Goal: Transaction & Acquisition: Purchase product/service

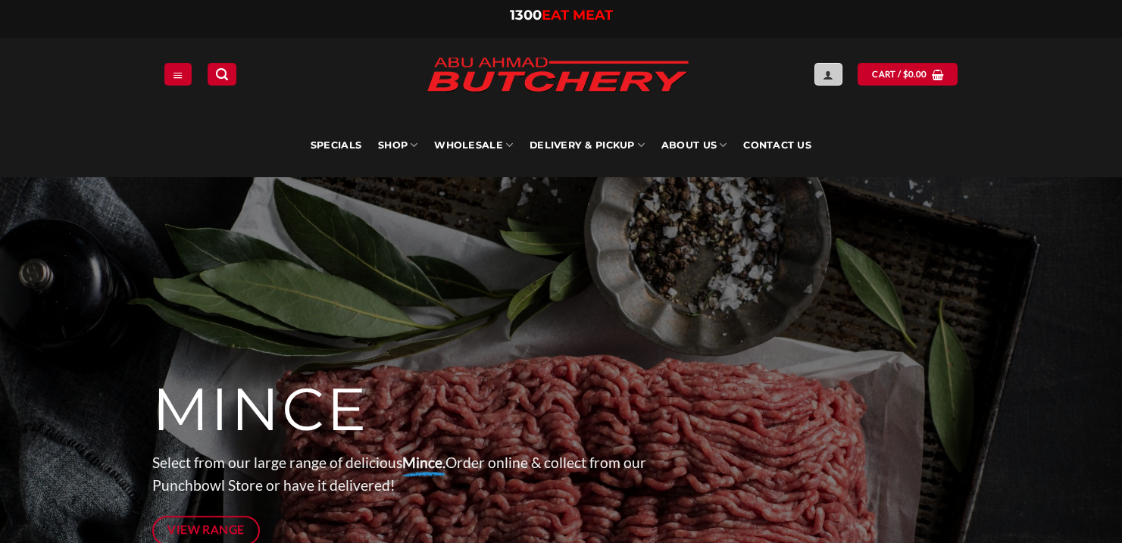
type input "**********"
click at [836, 77] on link "Login" at bounding box center [827, 74] width 27 height 22
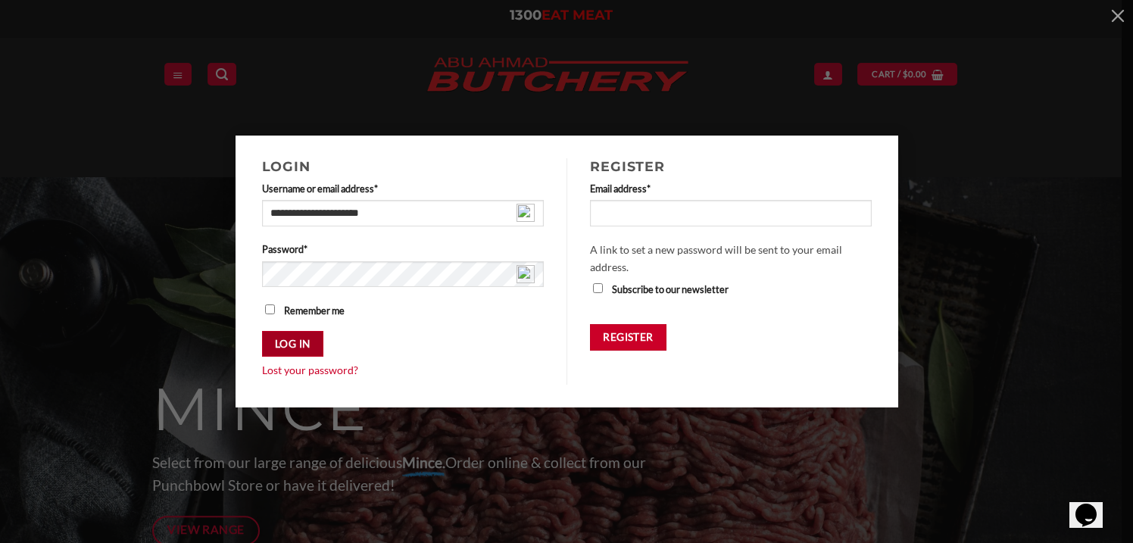
click at [314, 340] on button "Log in" at bounding box center [292, 344] width 61 height 27
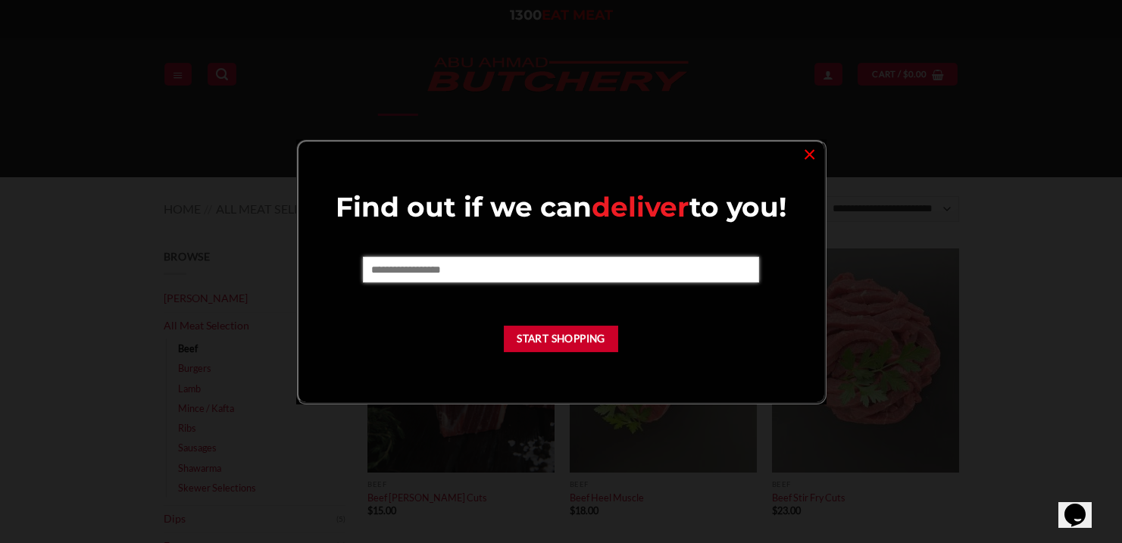
click at [440, 268] on input "text" at bounding box center [561, 270] width 396 height 26
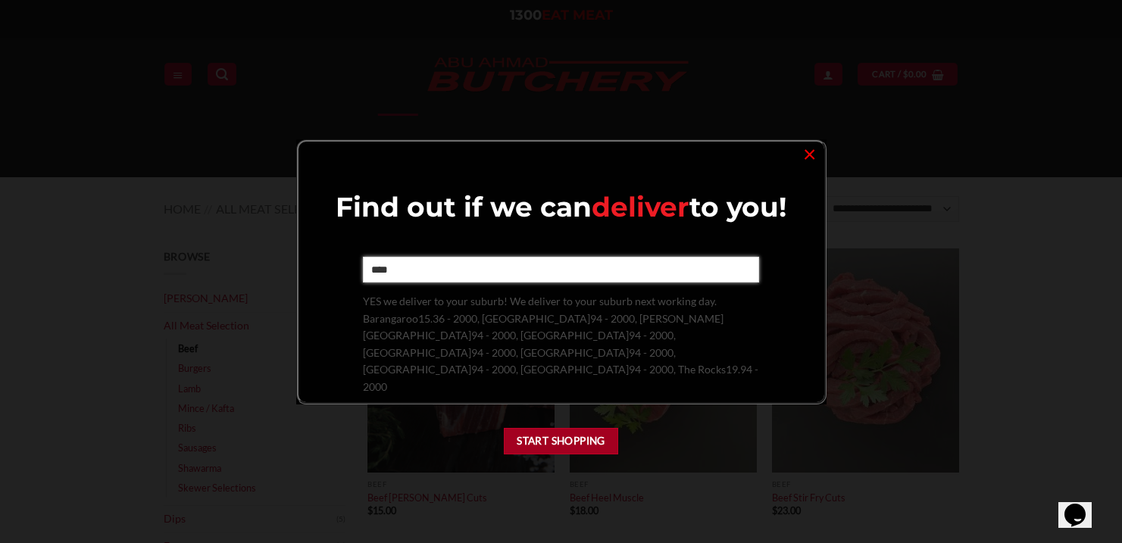
type input "****"
click at [563, 428] on button "Start Shopping" at bounding box center [561, 441] width 115 height 27
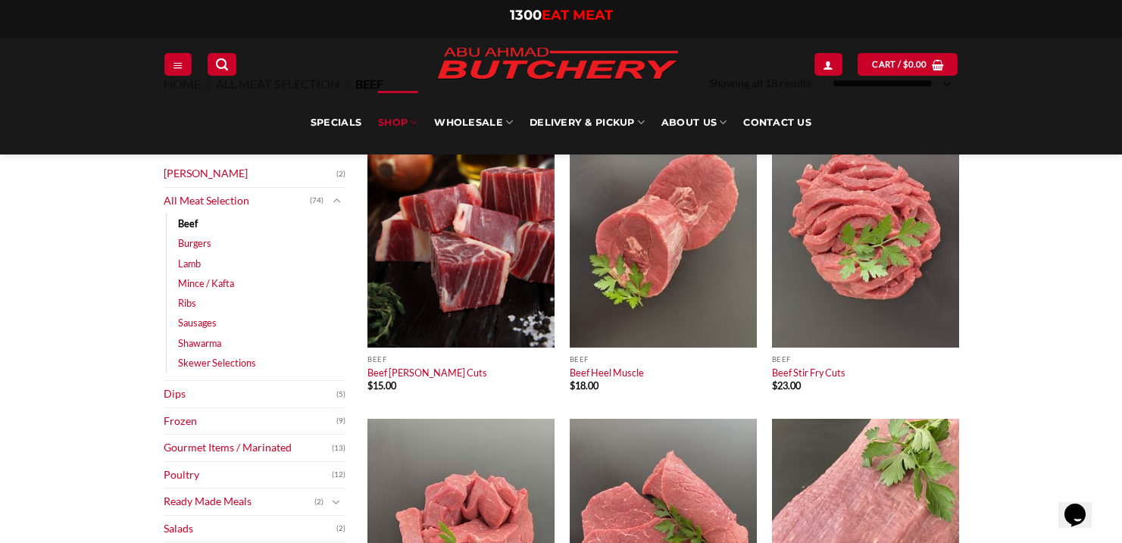
scroll to position [120, 0]
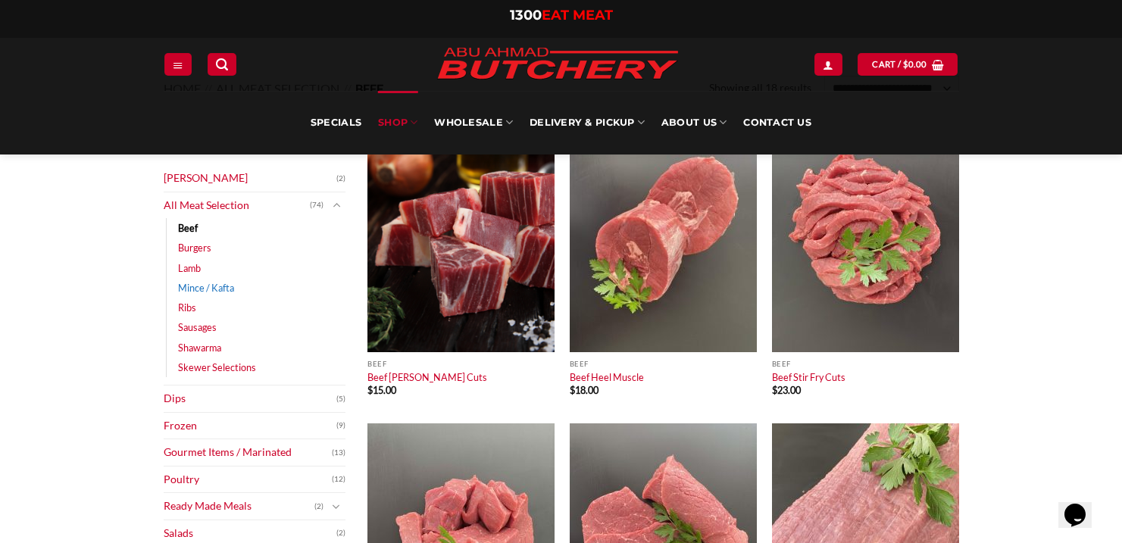
click at [211, 286] on link "Mince / Kafta" at bounding box center [206, 288] width 56 height 20
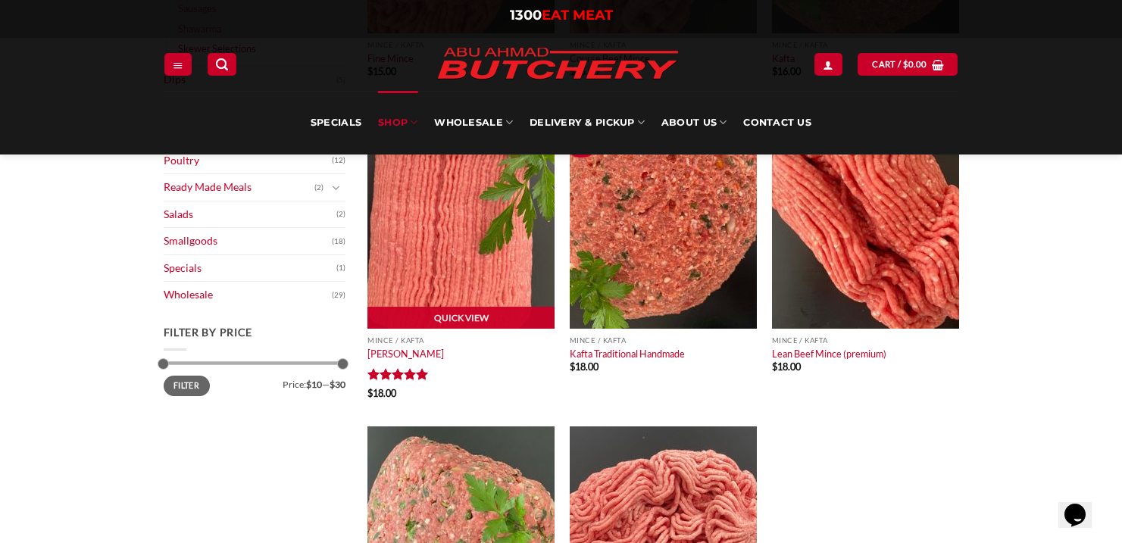
scroll to position [446, 0]
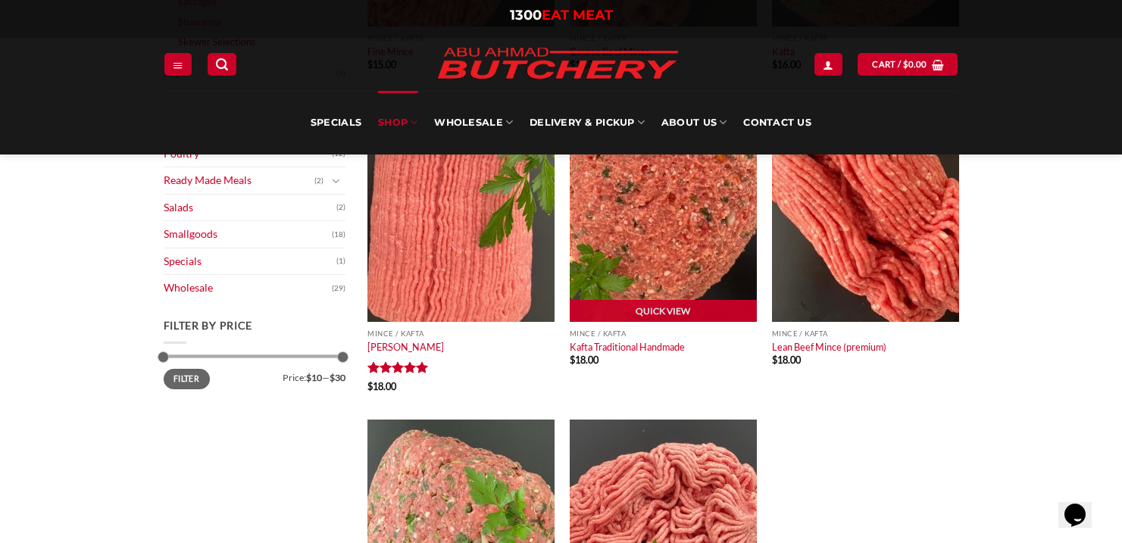
click at [661, 223] on img at bounding box center [663, 210] width 187 height 224
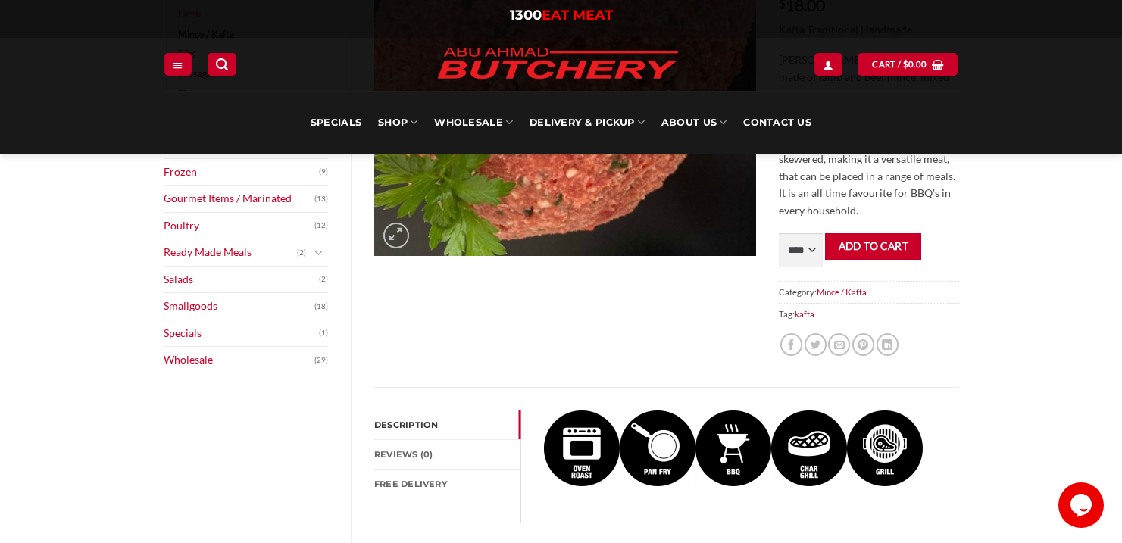
scroll to position [351, 0]
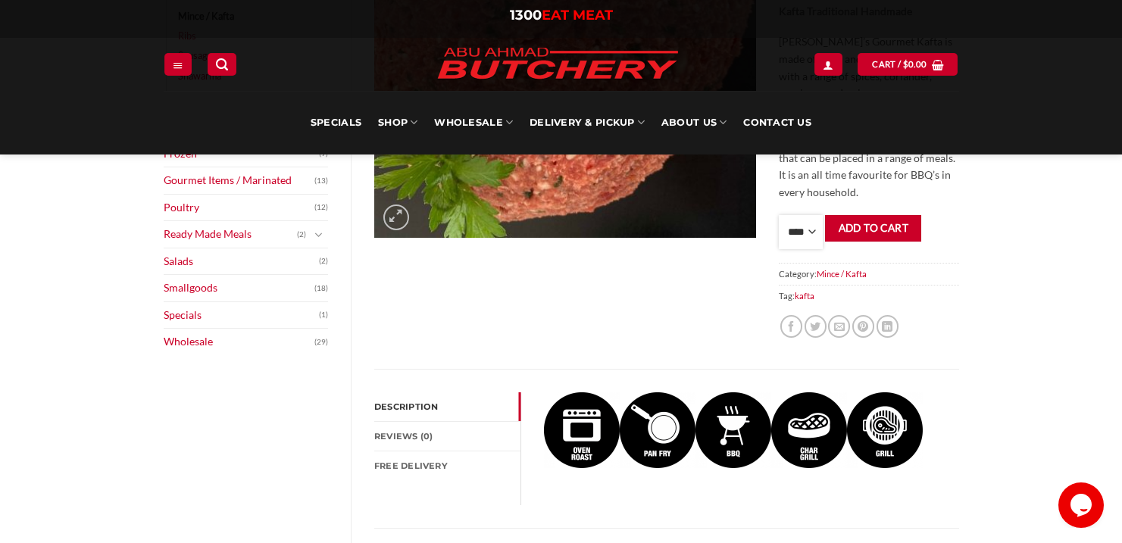
click at [804, 233] on select "**** * *** * *** * *** * *** * *** * *** * *** * *** * *** ** **** ** **** ** *…" at bounding box center [801, 232] width 44 height 34
select select "*"
click at [779, 249] on select "**** * *** * *** * *** * *** * *** * *** * *** * *** * *** ** **** ** **** ** *…" at bounding box center [801, 232] width 44 height 34
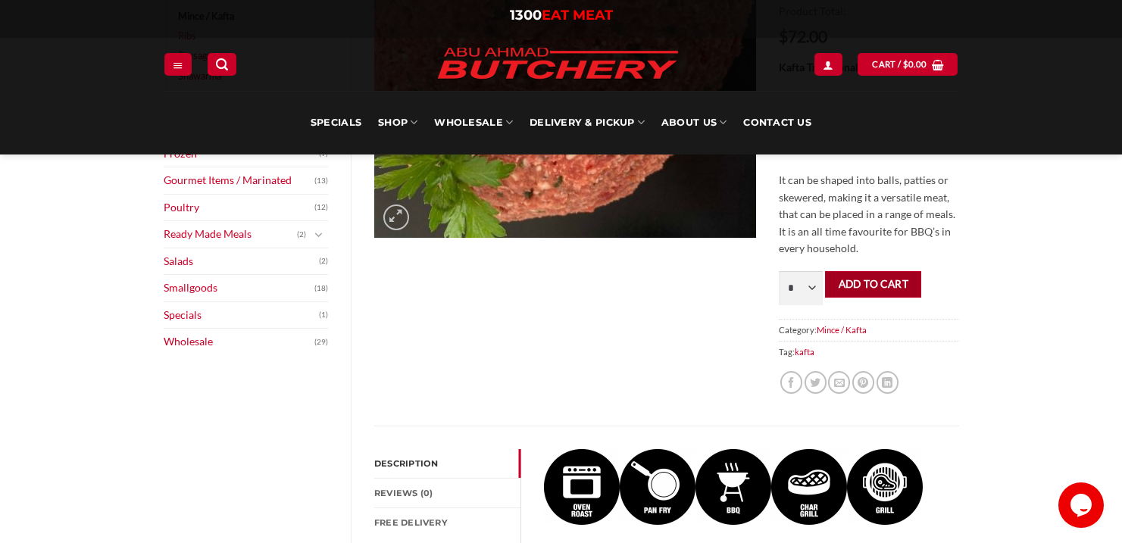
click at [873, 283] on button "Add to cart" at bounding box center [873, 284] width 96 height 27
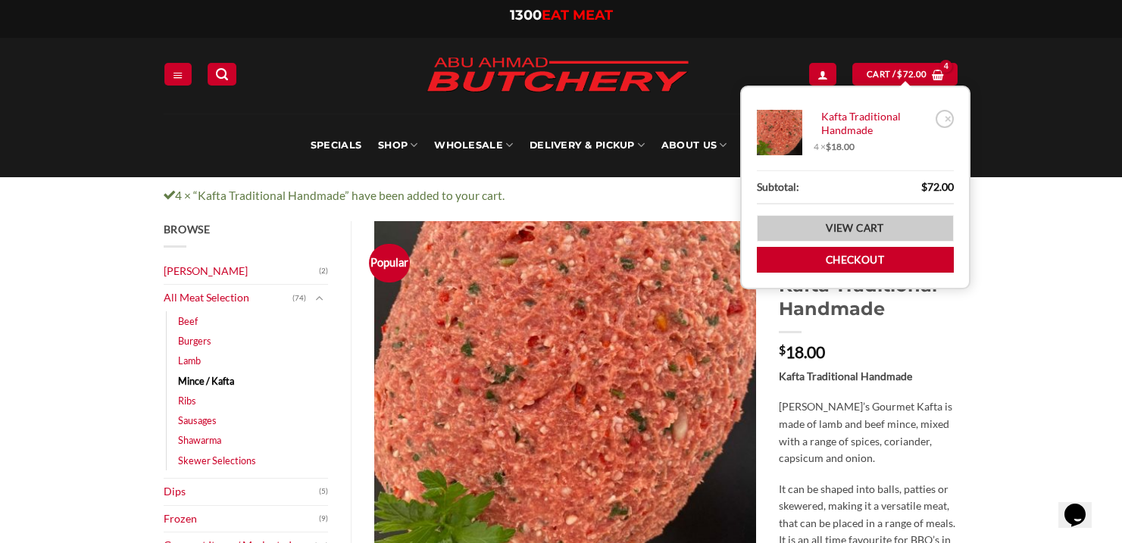
click at [850, 225] on link "View cart" at bounding box center [855, 228] width 197 height 27
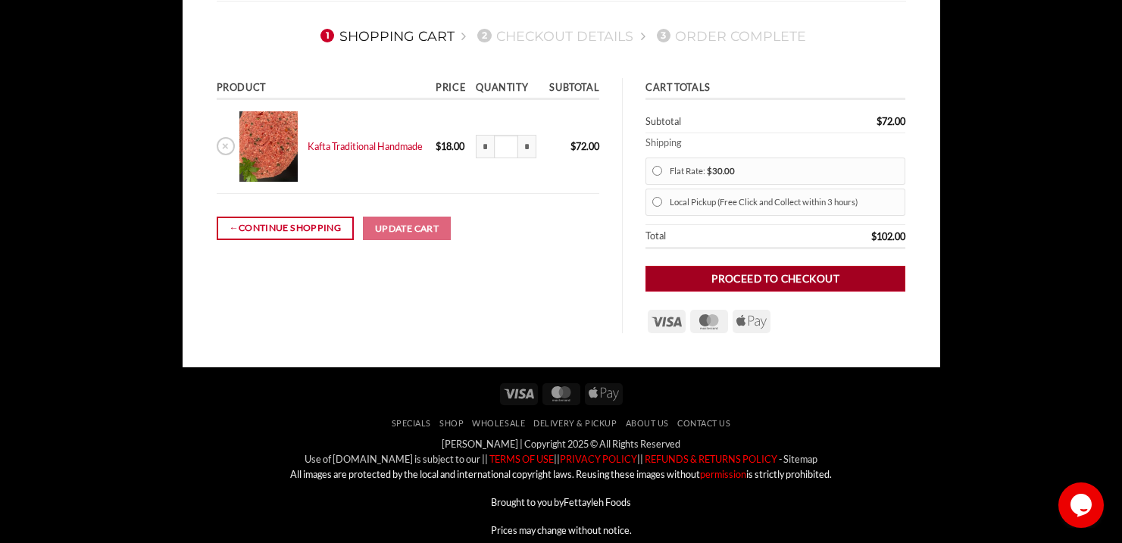
scroll to position [158, 0]
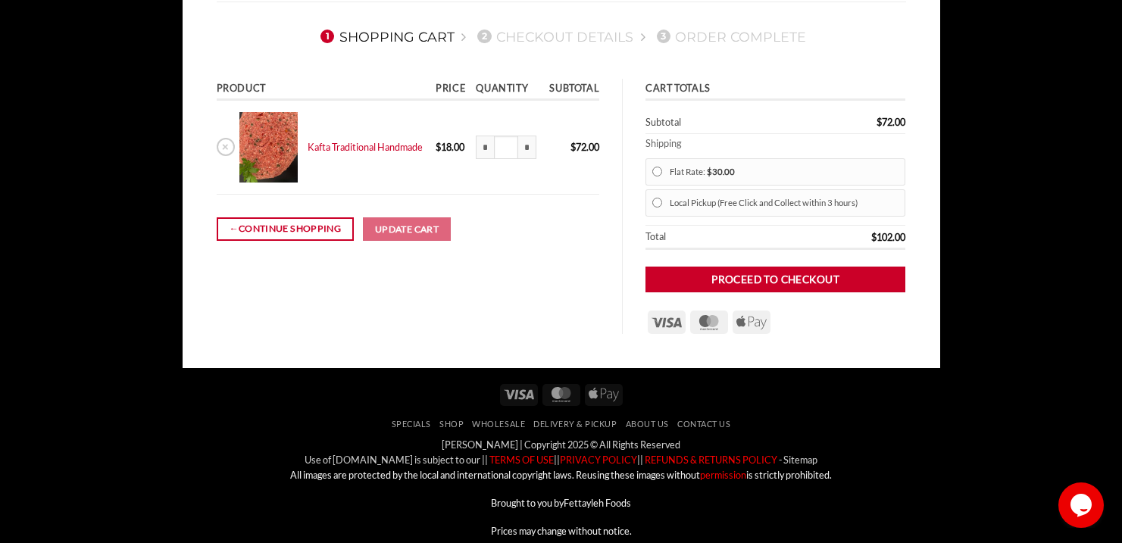
click at [556, 183] on td "$ 72.00" at bounding box center [571, 148] width 56 height 94
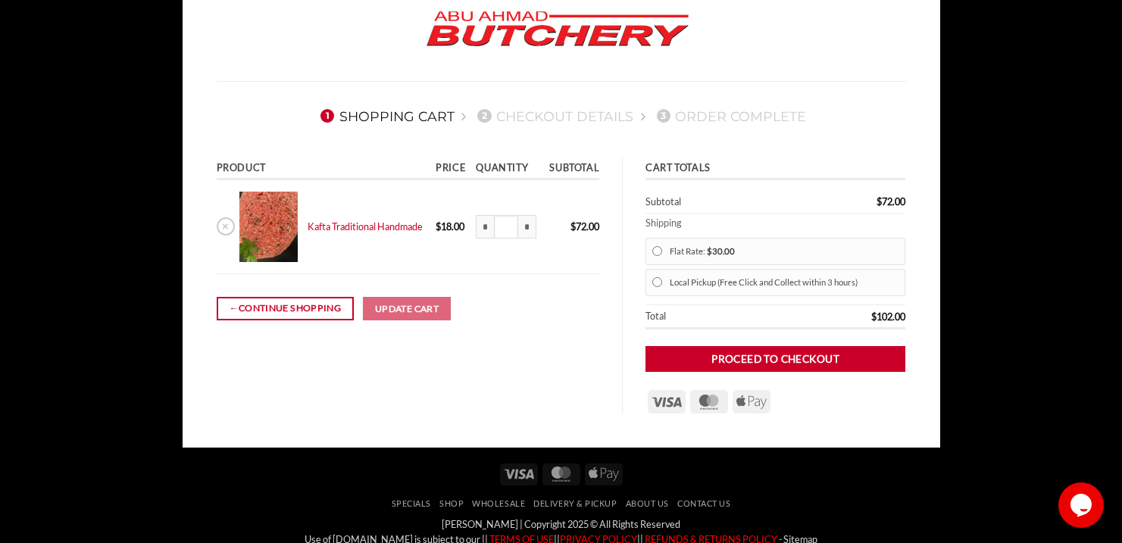
scroll to position [0, 0]
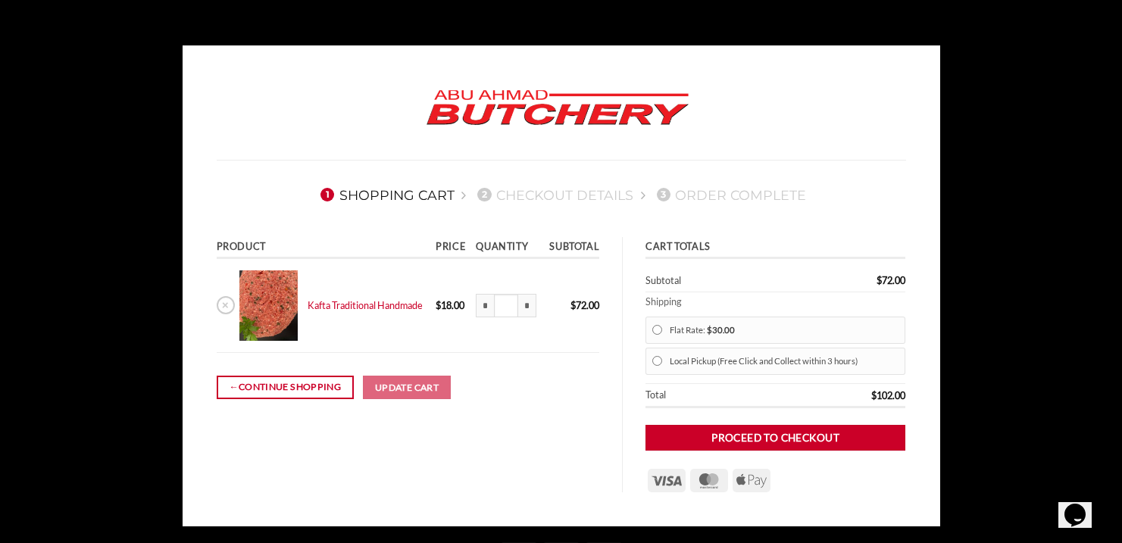
click at [521, 102] on img at bounding box center [558, 109] width 288 height 58
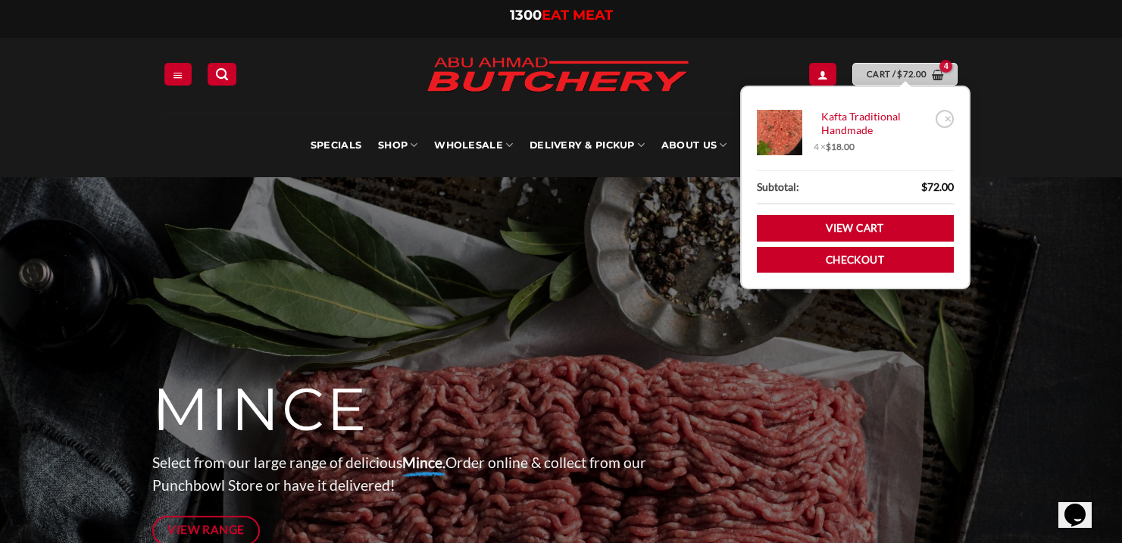
click at [905, 77] on bdi "$ 72.00" at bounding box center [912, 74] width 30 height 10
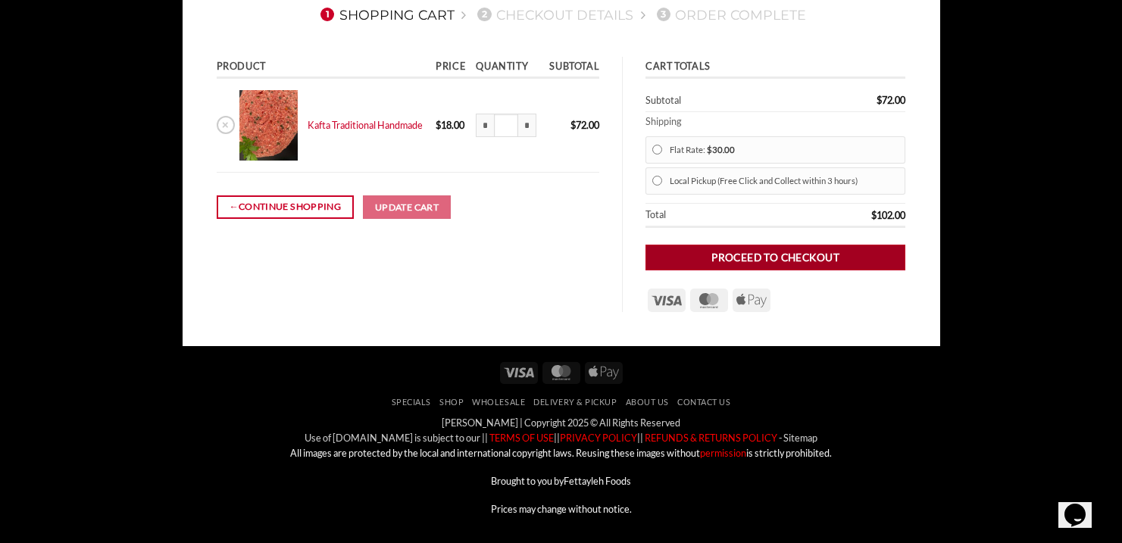
scroll to position [177, 0]
